Goal: Browse casually

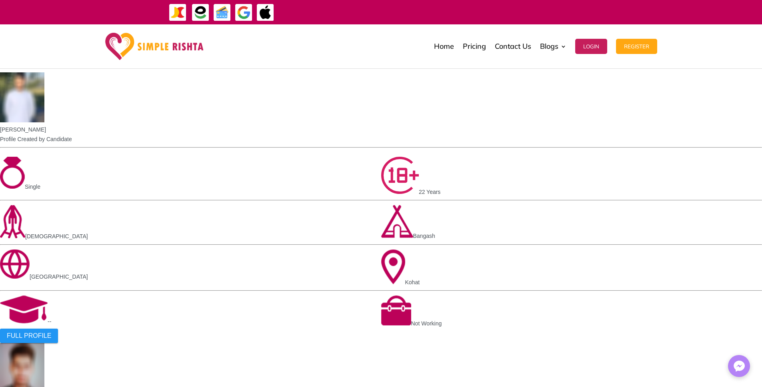
scroll to position [251, 0]
